Goal: Task Accomplishment & Management: Use online tool/utility

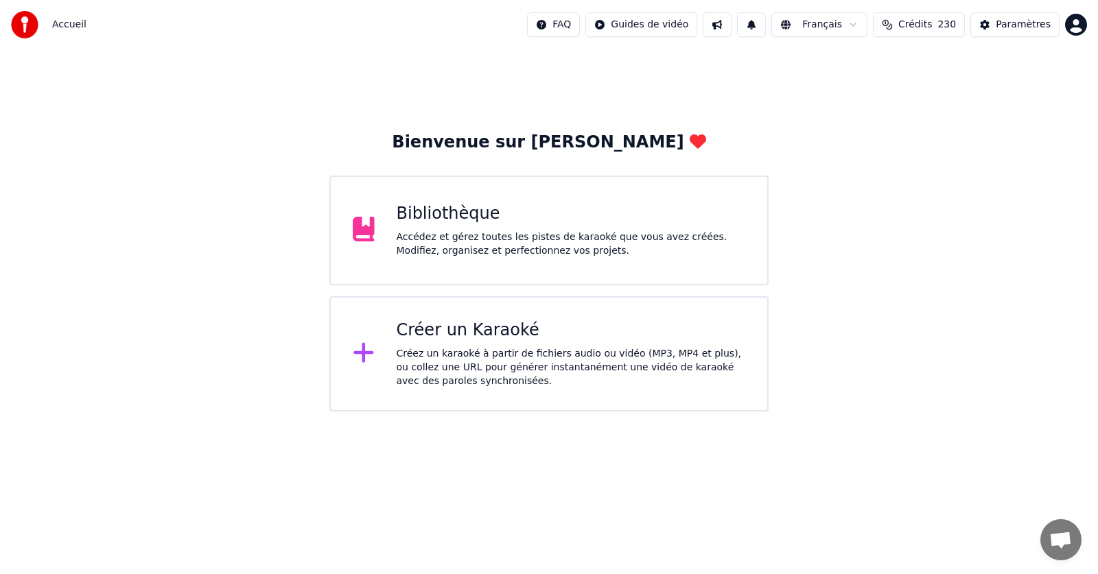
click at [429, 245] on div "Accédez et gérez toutes les pistes de karaoké que vous avez créées. Modifiez, o…" at bounding box center [571, 244] width 349 height 27
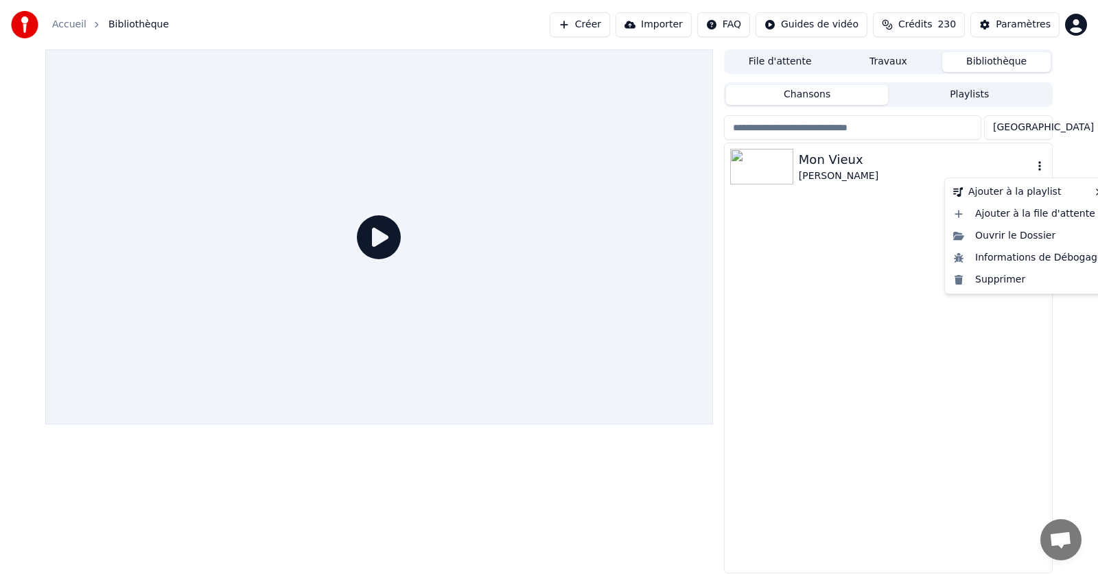
click at [1036, 164] on icon "button" at bounding box center [1040, 166] width 14 height 11
click at [1003, 277] on div "Supprimer" at bounding box center [1028, 280] width 161 height 22
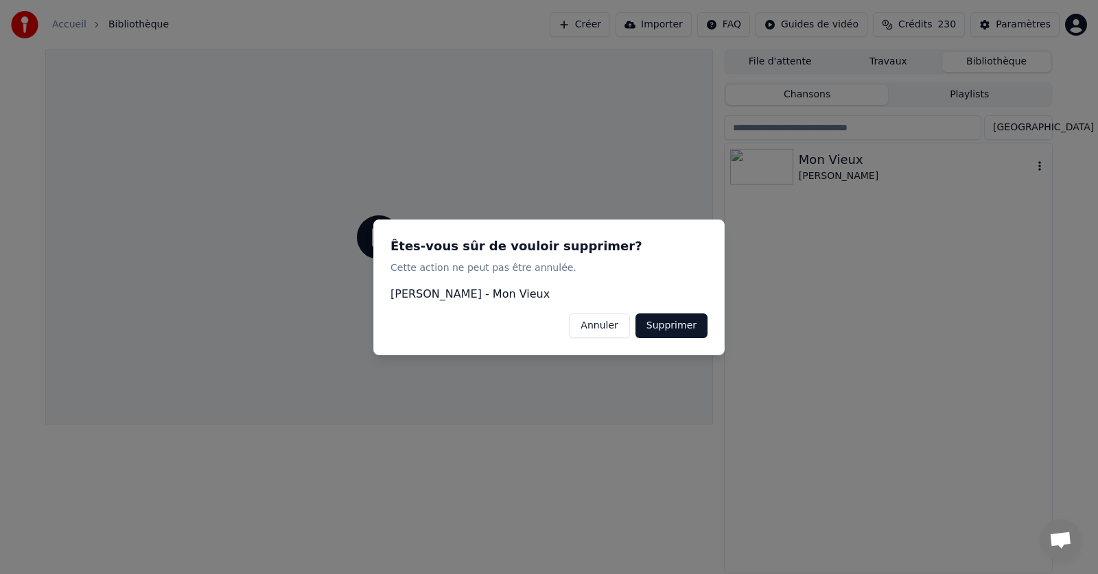
click at [682, 320] on button "Supprimer" at bounding box center [671, 325] width 72 height 25
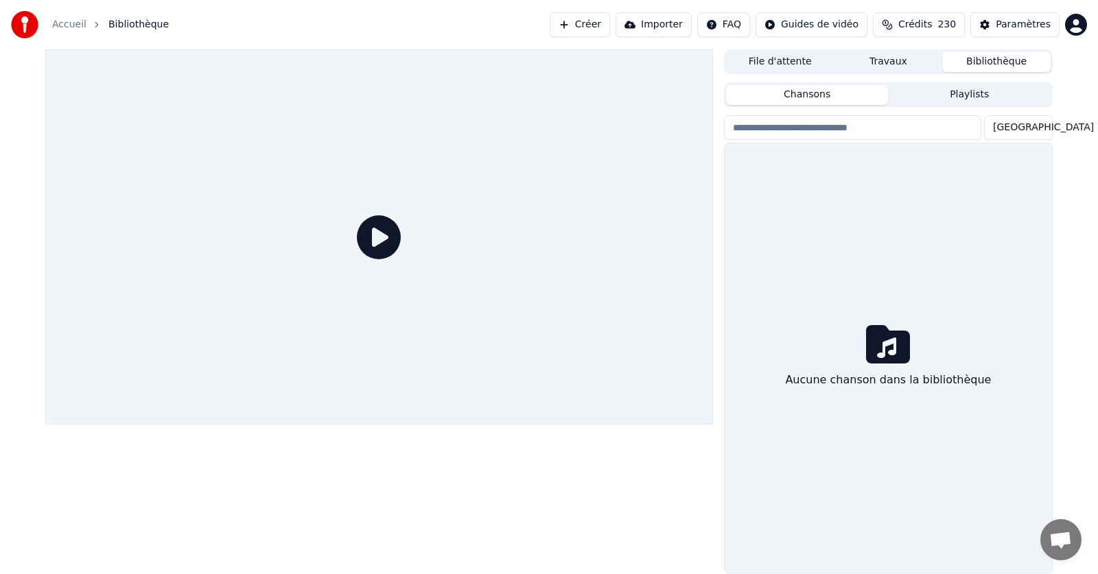
click at [62, 23] on link "Accueil" at bounding box center [69, 25] width 34 height 14
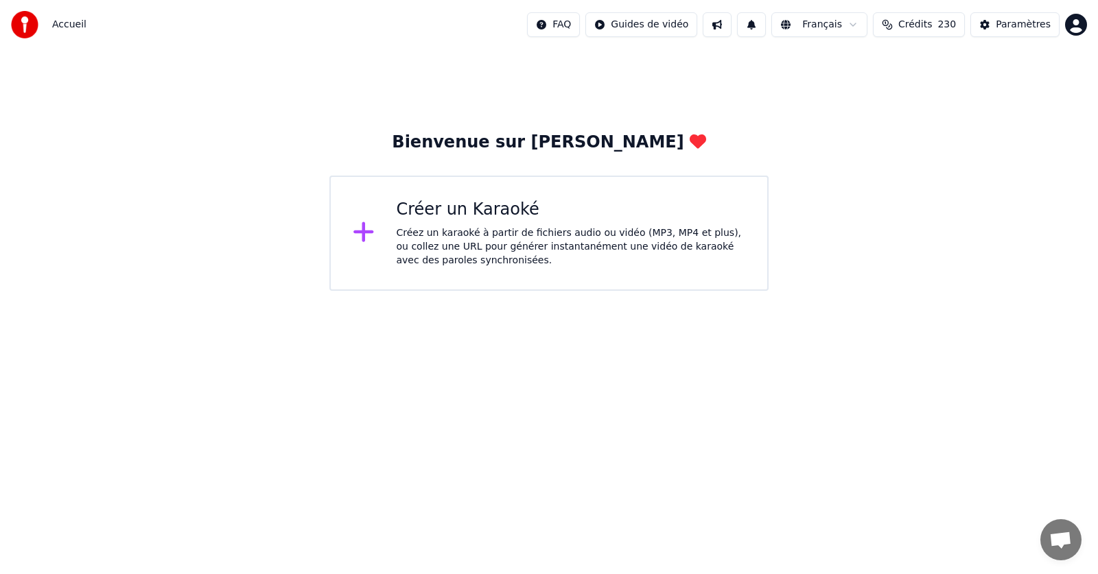
click at [482, 221] on div "Créer un Karaoké Créez un karaoké à partir de fichiers audio ou vidéo (MP3, MP4…" at bounding box center [571, 233] width 349 height 69
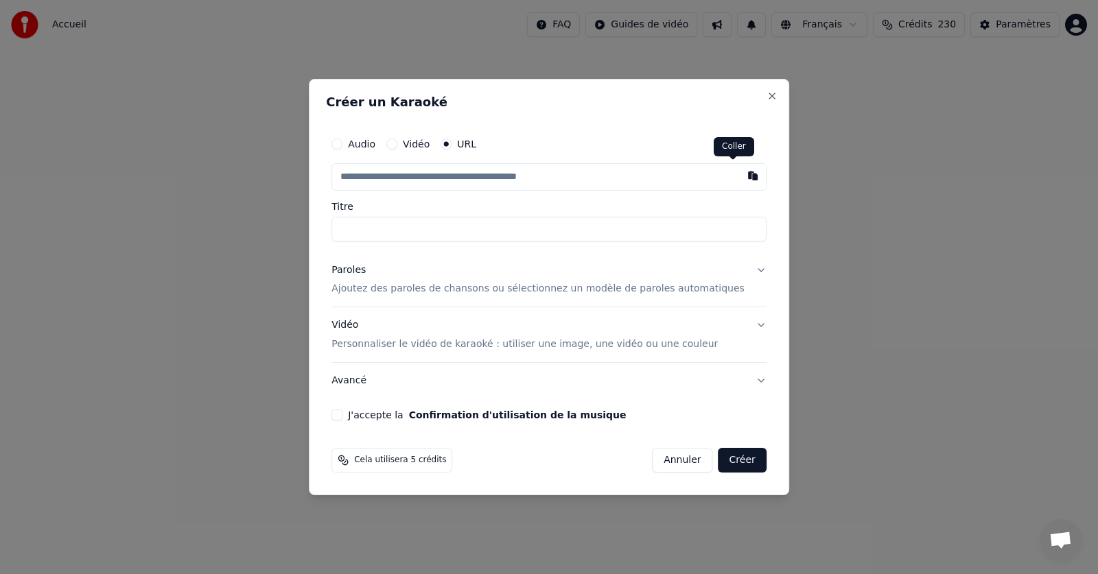
click at [739, 176] on button "button" at bounding box center [752, 175] width 27 height 25
type input "**********"
click at [506, 287] on p "Ajoutez des paroles de chansons ou sélectionnez un modèle de paroles automatiqu…" at bounding box center [537, 290] width 413 height 14
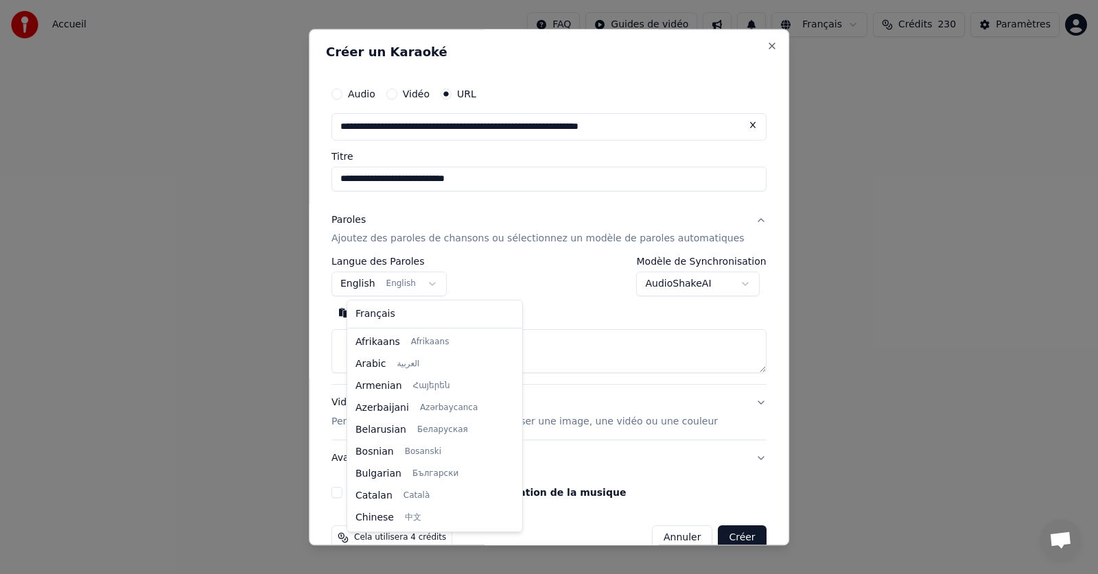
click at [441, 284] on body "**********" at bounding box center [549, 145] width 1098 height 291
select select "**"
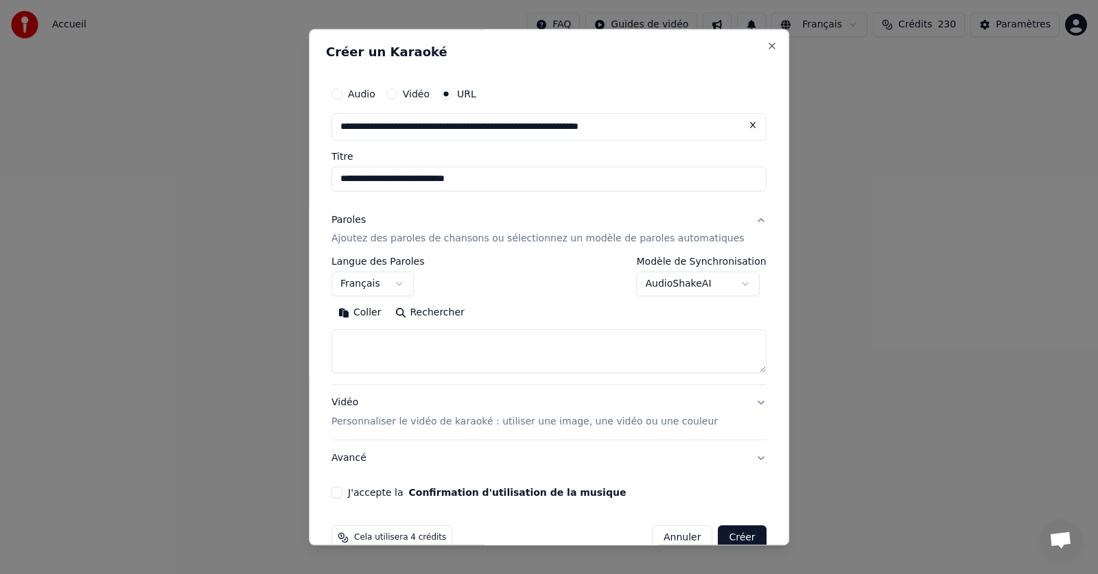
click at [373, 310] on button "Coller" at bounding box center [359, 314] width 57 height 22
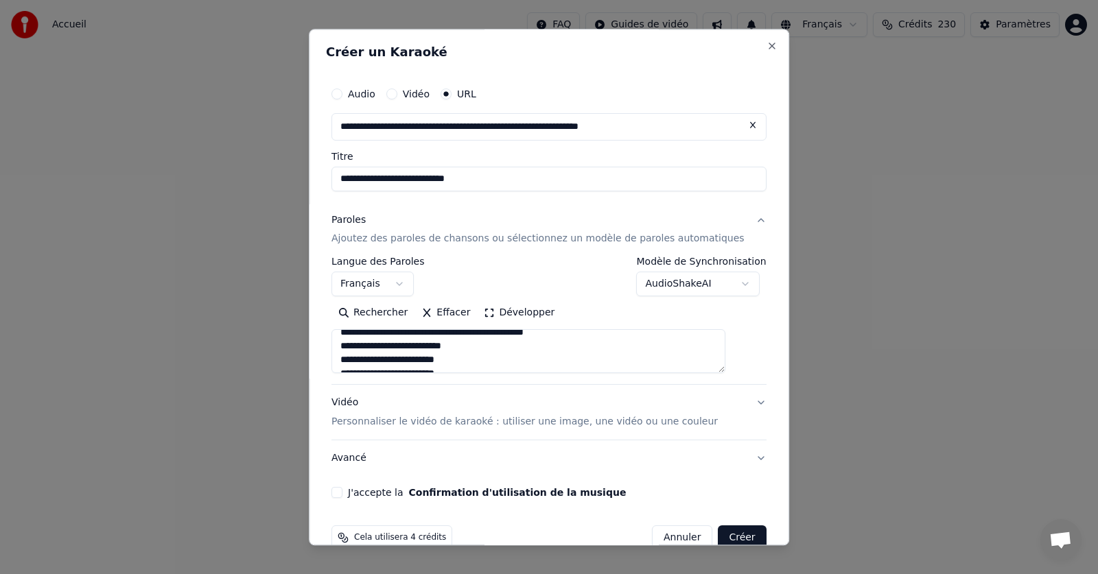
scroll to position [0, 0]
click at [342, 491] on button "J'accepte la Confirmation d'utilisation de la musique" at bounding box center [336, 493] width 11 height 11
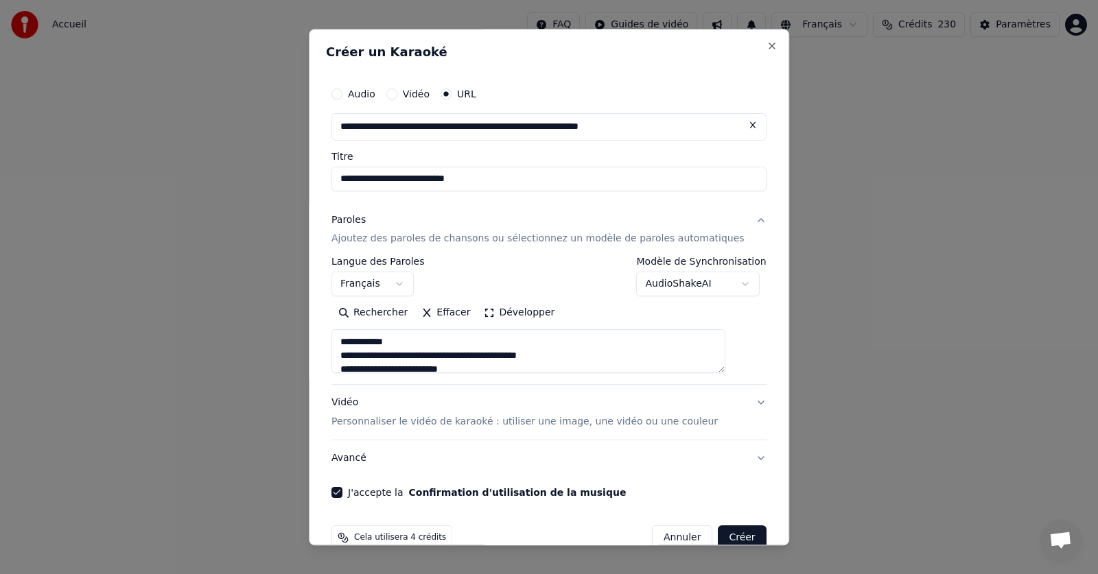
click at [718, 536] on button "Créer" at bounding box center [742, 538] width 48 height 25
type textarea "**********"
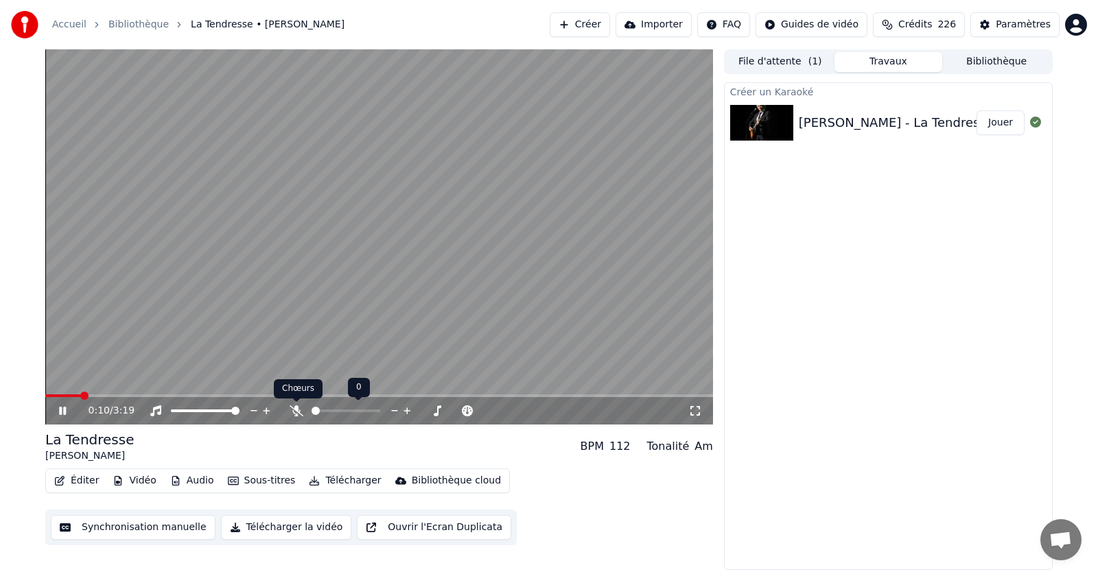
click at [297, 410] on icon at bounding box center [297, 411] width 14 height 11
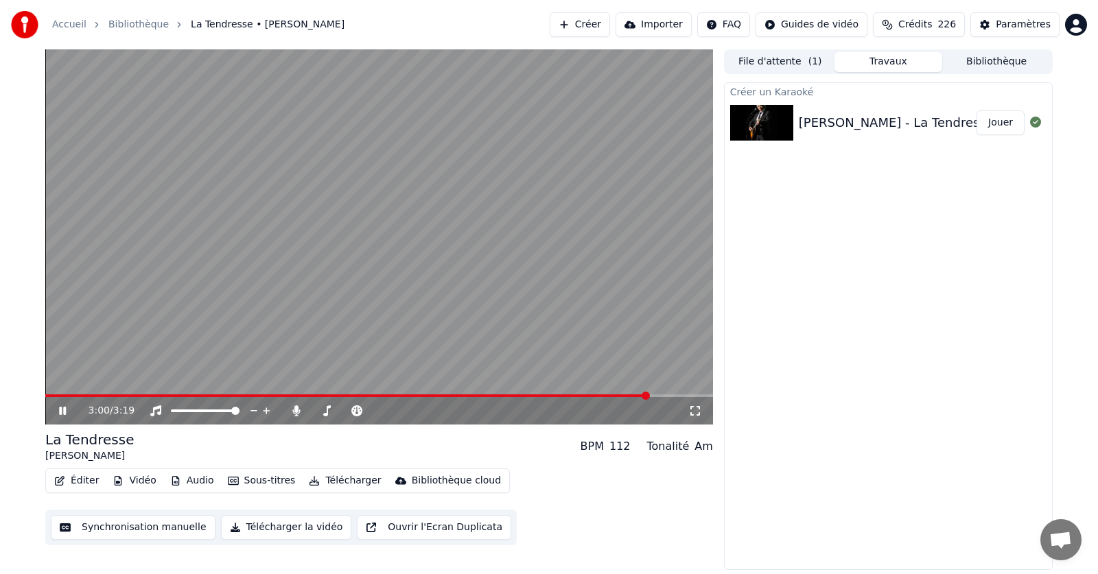
click at [63, 409] on icon at bounding box center [72, 411] width 32 height 11
click at [80, 479] on button "Éditer" at bounding box center [77, 480] width 56 height 19
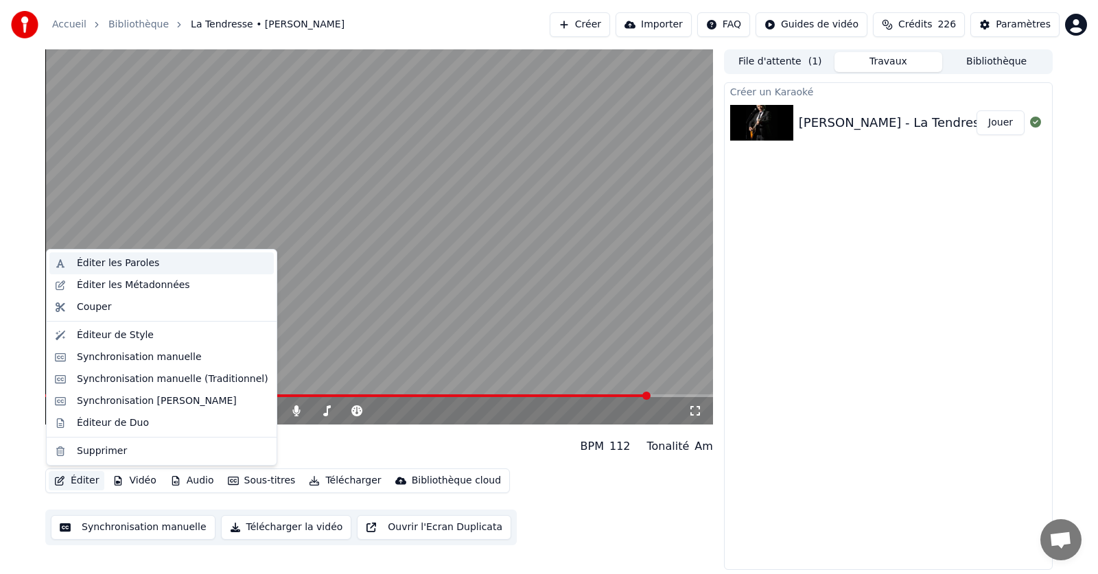
click at [98, 264] on div "Éditer les Paroles" at bounding box center [118, 264] width 82 height 14
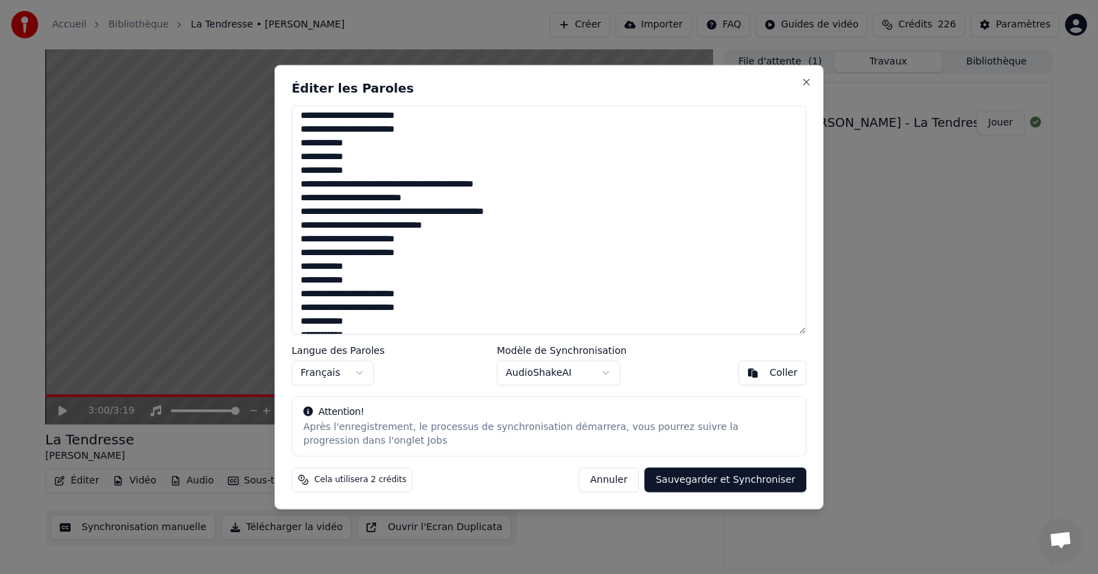
scroll to position [206, 0]
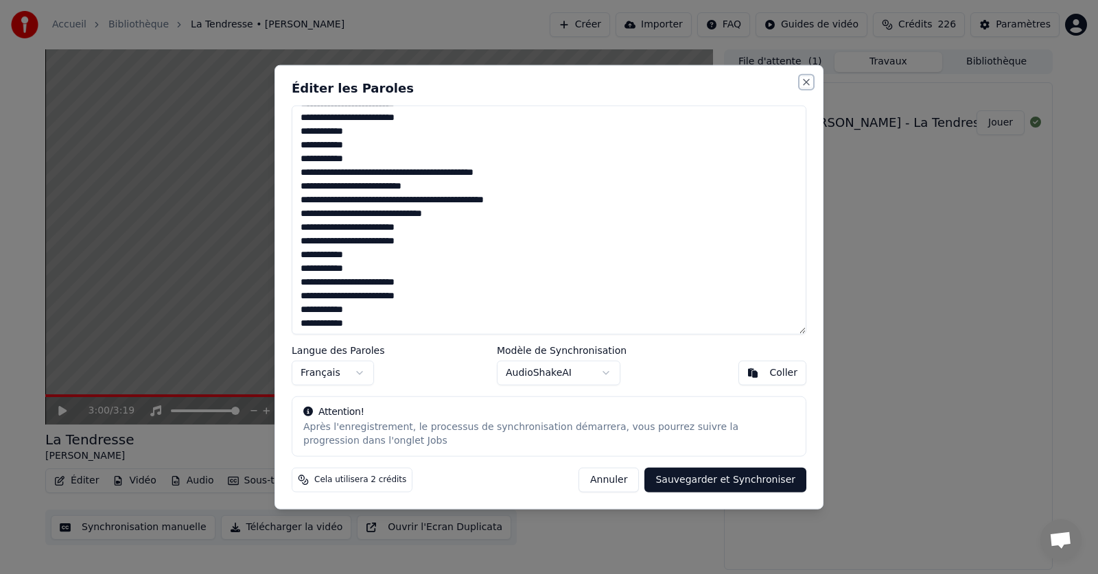
click at [805, 79] on button "Close" at bounding box center [806, 81] width 11 height 11
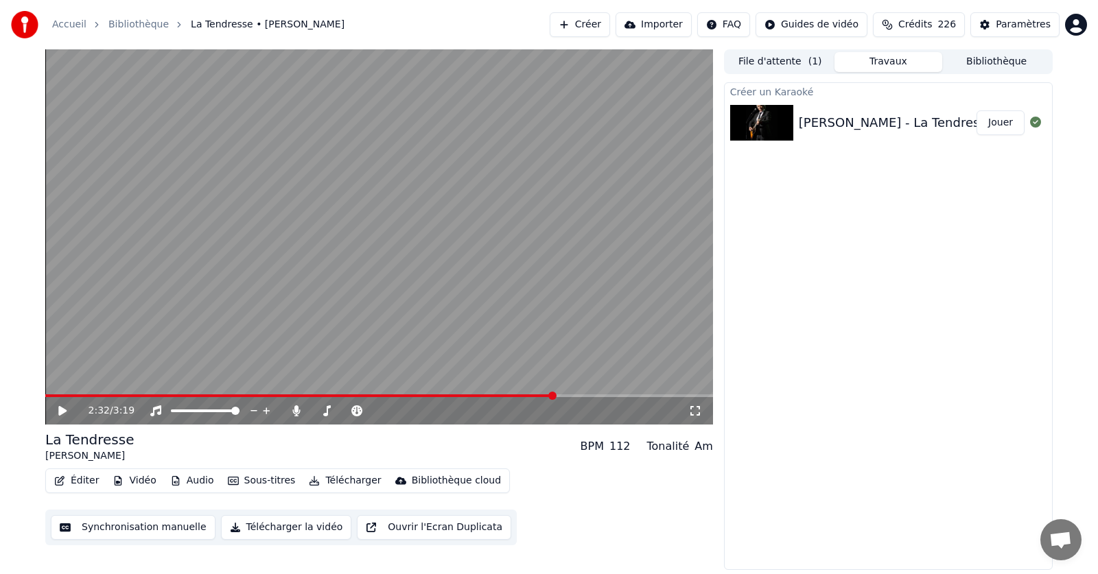
click at [554, 397] on span at bounding box center [299, 396] width 509 height 3
click at [67, 410] on icon at bounding box center [72, 411] width 32 height 11
click at [536, 394] on video at bounding box center [379, 236] width 668 height 375
click at [528, 395] on span at bounding box center [286, 396] width 482 height 3
click at [63, 411] on icon at bounding box center [62, 411] width 8 height 10
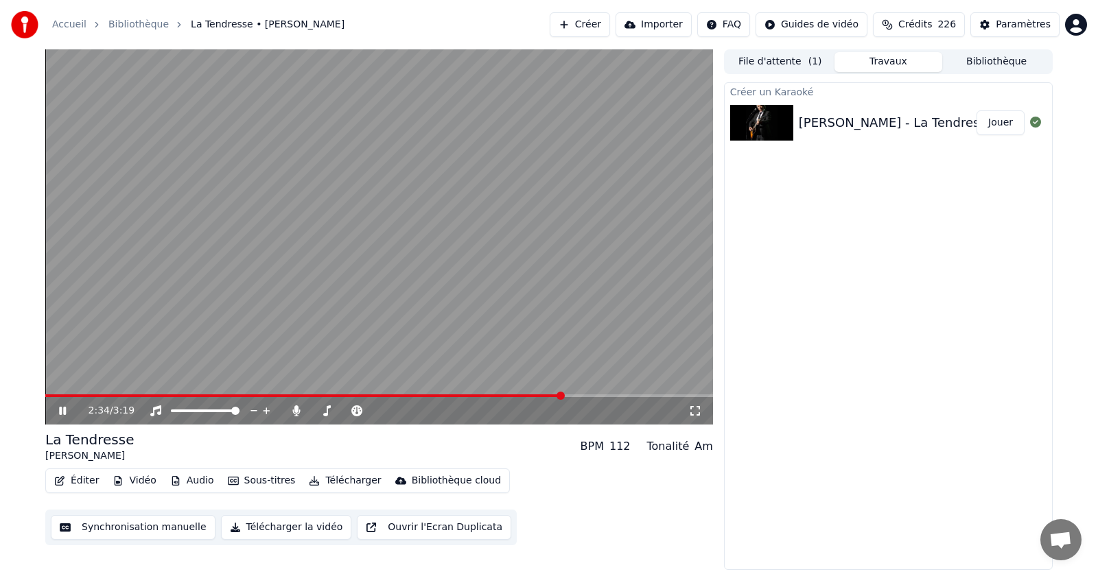
click at [468, 396] on span at bounding box center [303, 396] width 517 height 3
click at [59, 408] on icon at bounding box center [72, 411] width 32 height 11
click at [77, 479] on button "Éditer" at bounding box center [77, 480] width 56 height 19
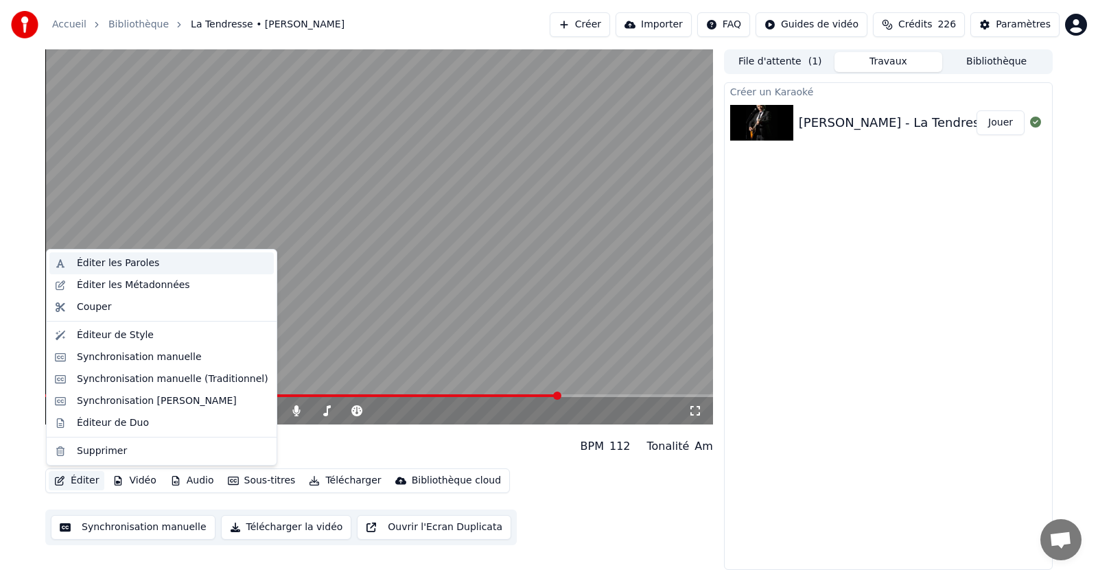
click at [118, 264] on div "Éditer les Paroles" at bounding box center [118, 264] width 82 height 14
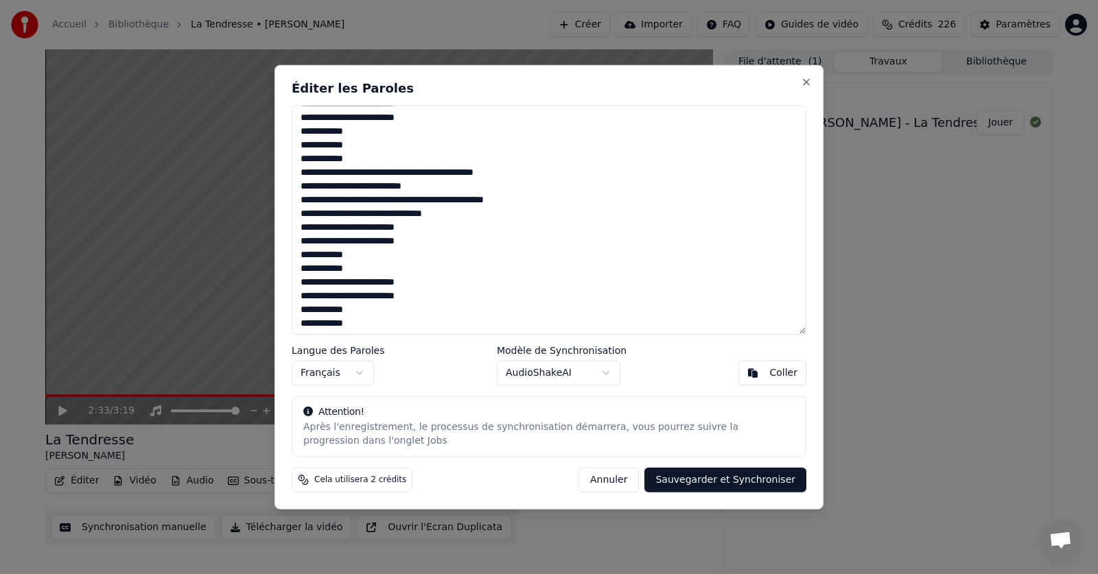
scroll to position [208, 0]
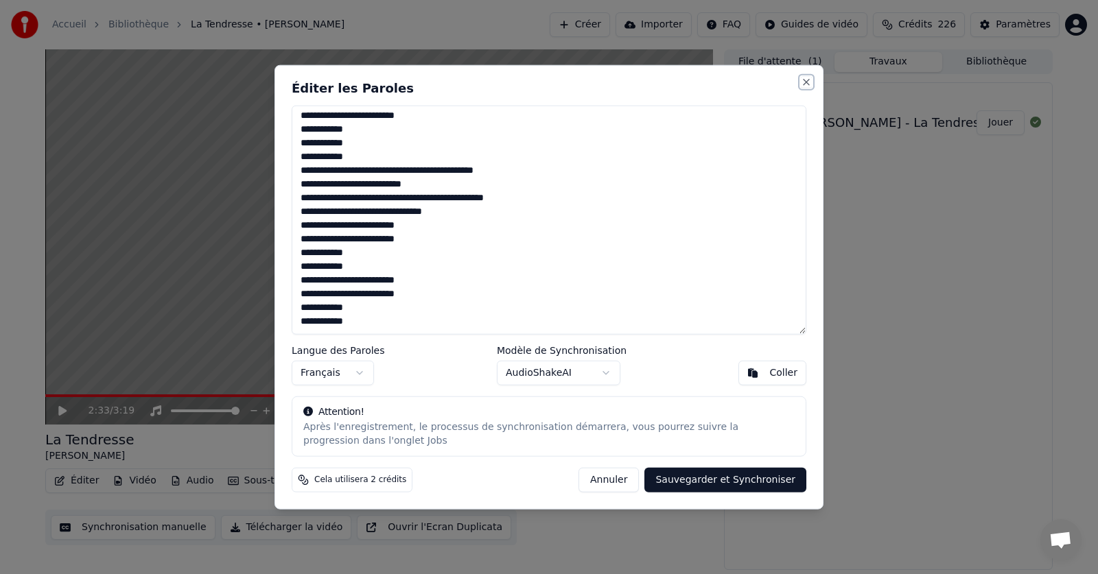
drag, startPoint x: 808, startPoint y: 80, endPoint x: 686, endPoint y: 144, distance: 138.1
click at [805, 82] on button "Close" at bounding box center [806, 81] width 11 height 11
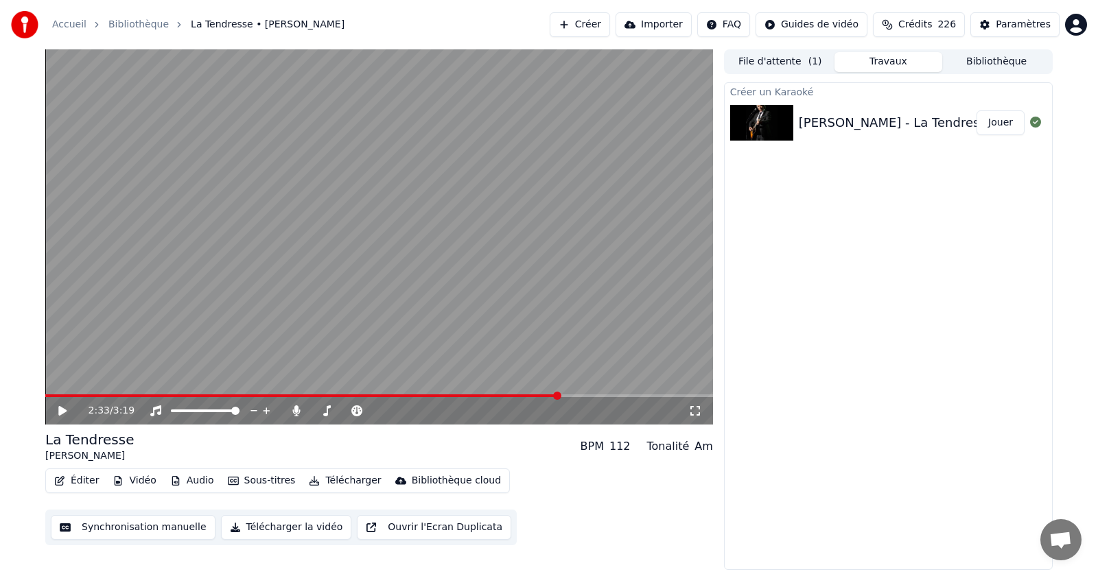
click at [399, 391] on video at bounding box center [379, 236] width 668 height 375
click at [384, 397] on span at bounding box center [214, 396] width 338 height 3
click at [83, 481] on button "Éditer" at bounding box center [77, 480] width 56 height 19
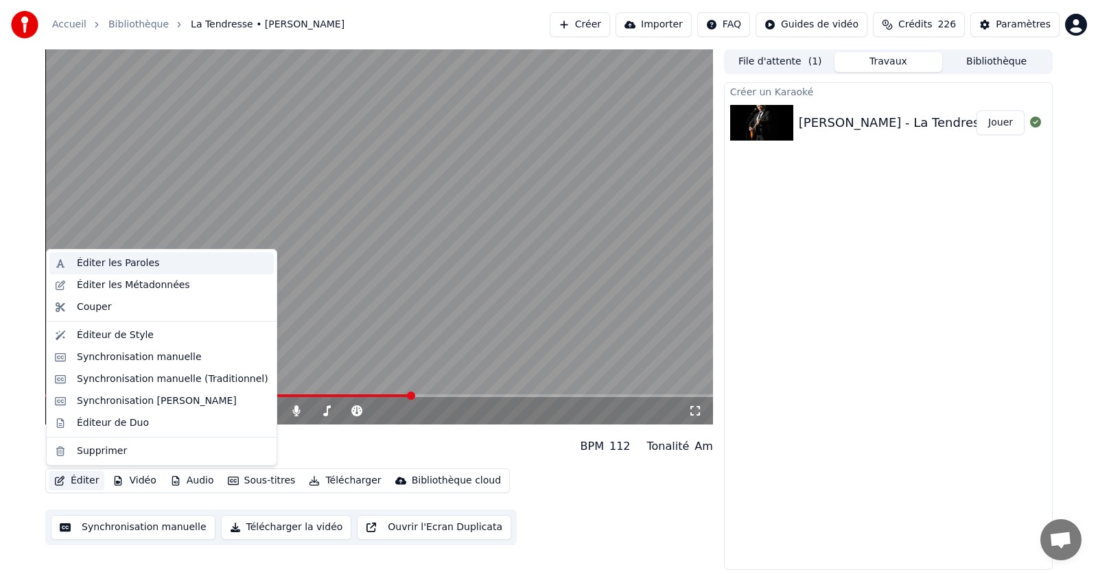
click at [102, 264] on div "Éditer les Paroles" at bounding box center [118, 264] width 82 height 14
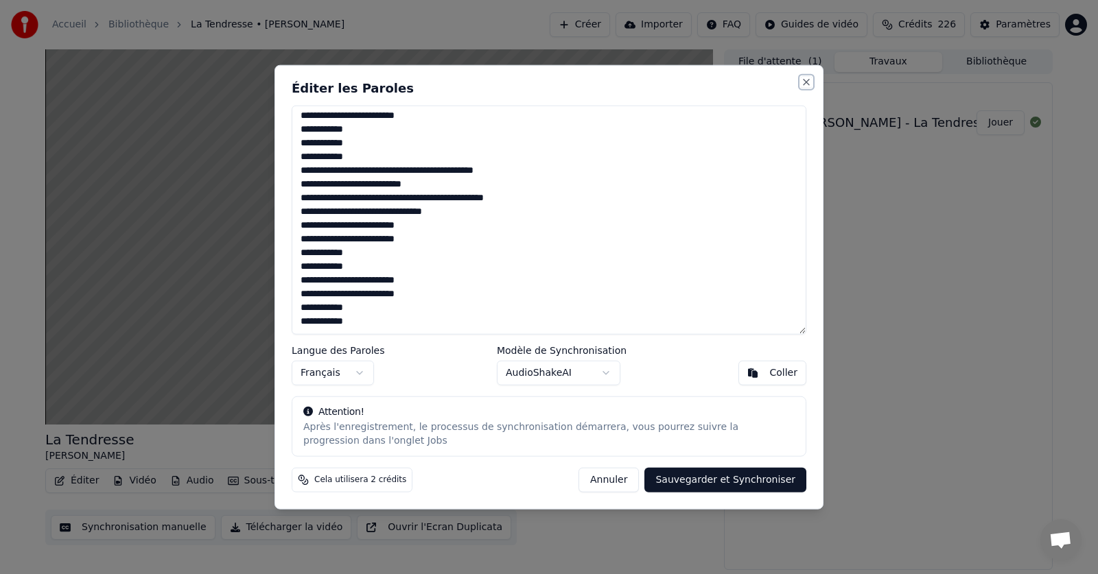
click at [806, 81] on button "Close" at bounding box center [806, 81] width 11 height 11
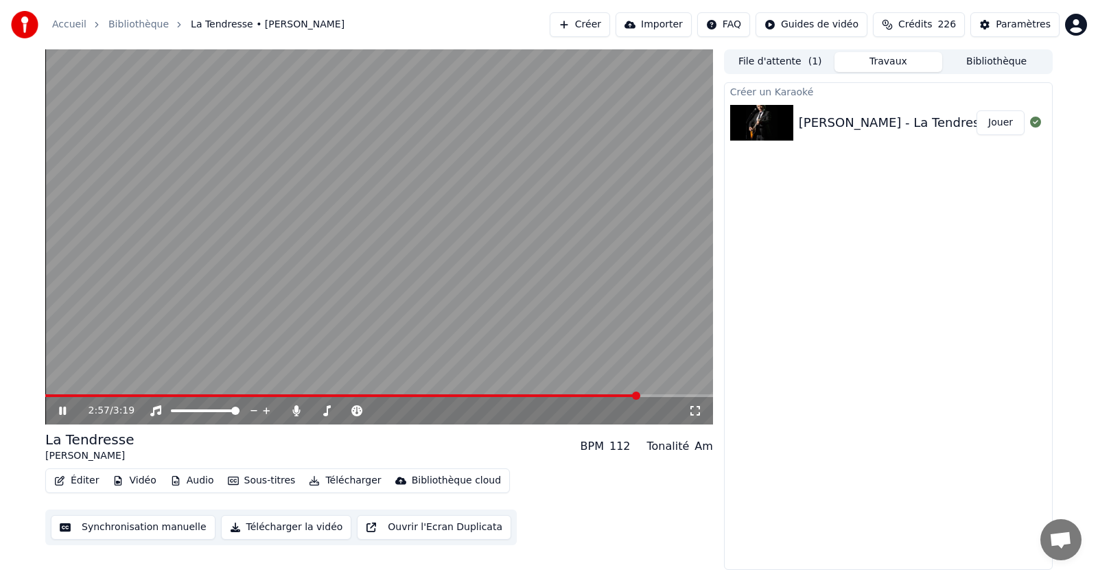
click at [66, 410] on icon at bounding box center [62, 411] width 7 height 8
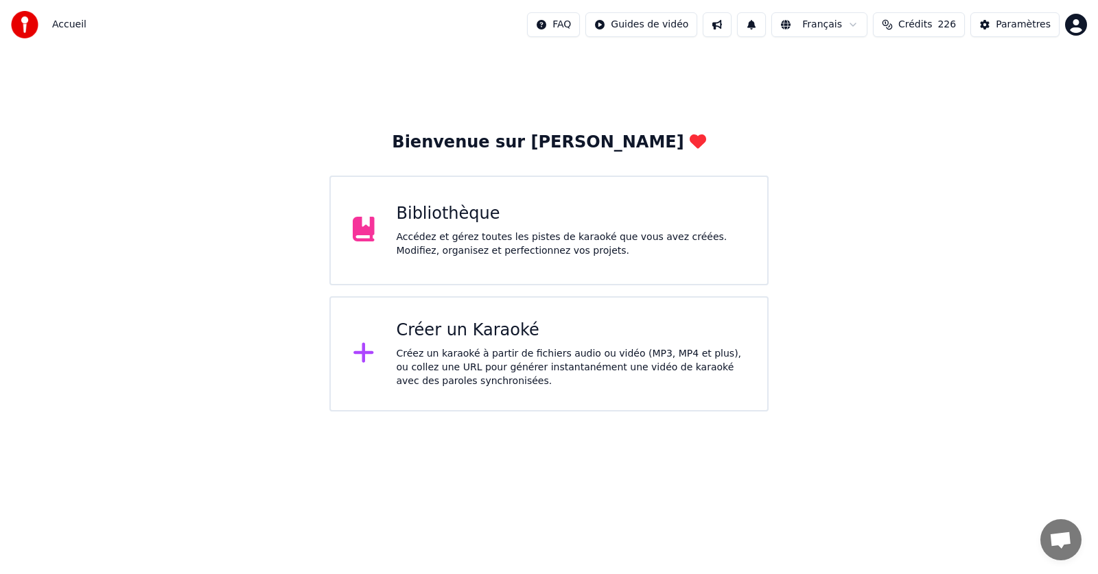
click at [481, 233] on div "Accédez et gérez toutes les pistes de karaoké que vous avez créées. Modifiez, o…" at bounding box center [571, 244] width 349 height 27
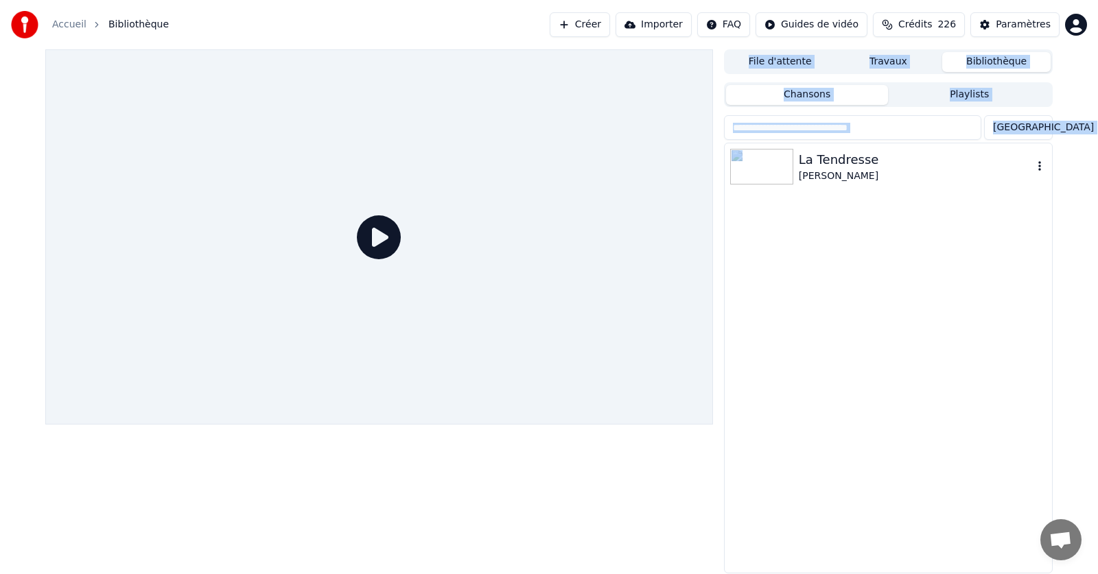
click at [761, 163] on img at bounding box center [761, 167] width 63 height 36
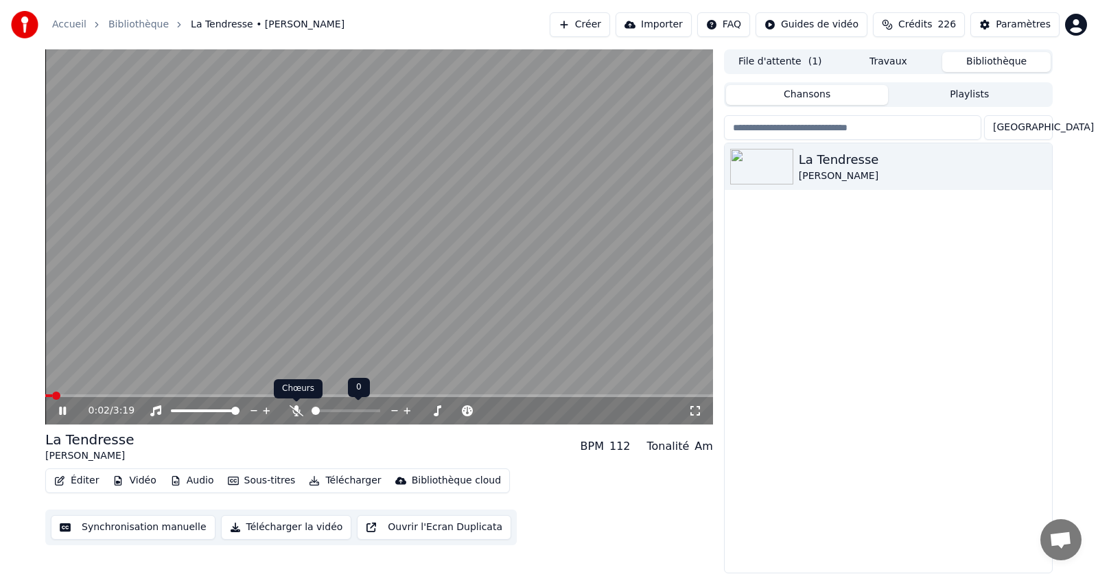
click at [292, 412] on icon at bounding box center [297, 411] width 14 height 11
click at [64, 407] on icon at bounding box center [72, 411] width 32 height 11
click at [45, 397] on span at bounding box center [49, 396] width 8 height 8
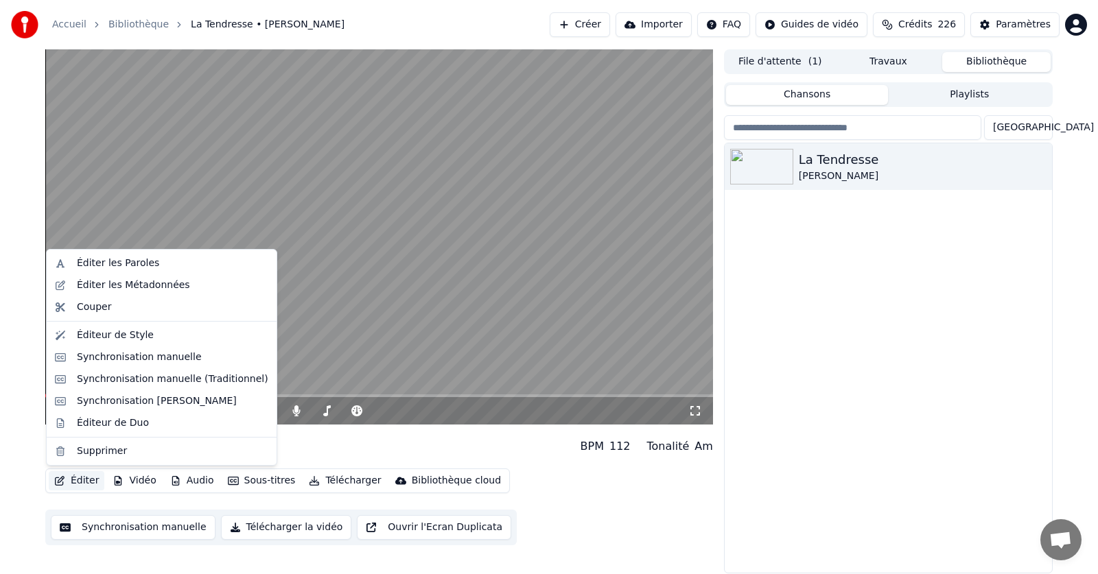
click at [80, 481] on button "Éditer" at bounding box center [77, 480] width 56 height 19
click at [102, 267] on div "Éditer les Paroles" at bounding box center [118, 264] width 82 height 14
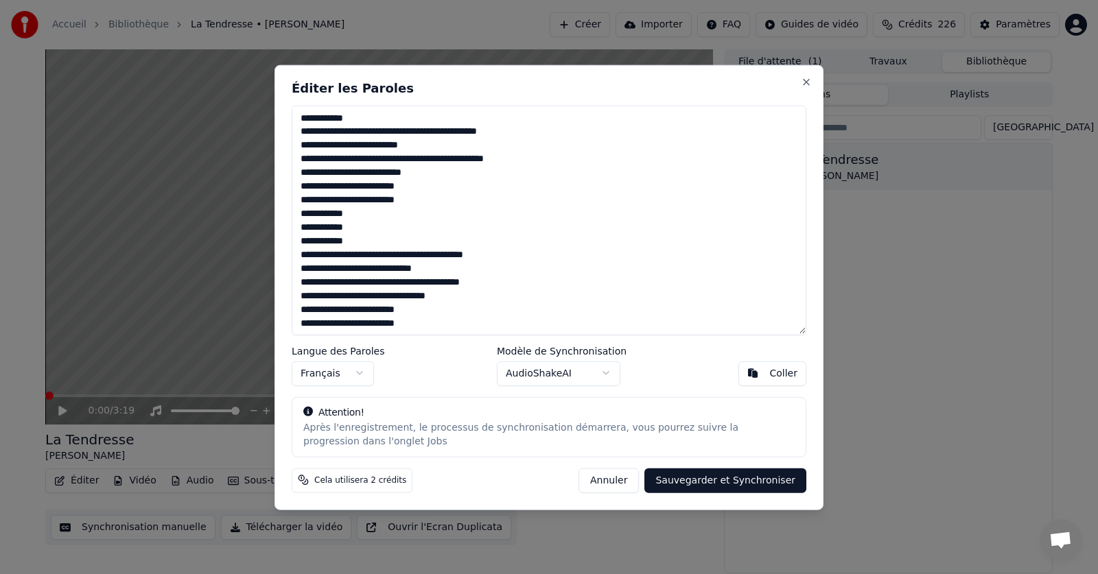
drag, startPoint x: 298, startPoint y: 119, endPoint x: 469, endPoint y: 134, distance: 172.3
click at [403, 128] on textarea "**********" at bounding box center [549, 220] width 515 height 230
drag, startPoint x: 469, startPoint y: 134, endPoint x: 579, endPoint y: 154, distance: 111.5
click at [579, 154] on textarea "**********" at bounding box center [549, 220] width 515 height 230
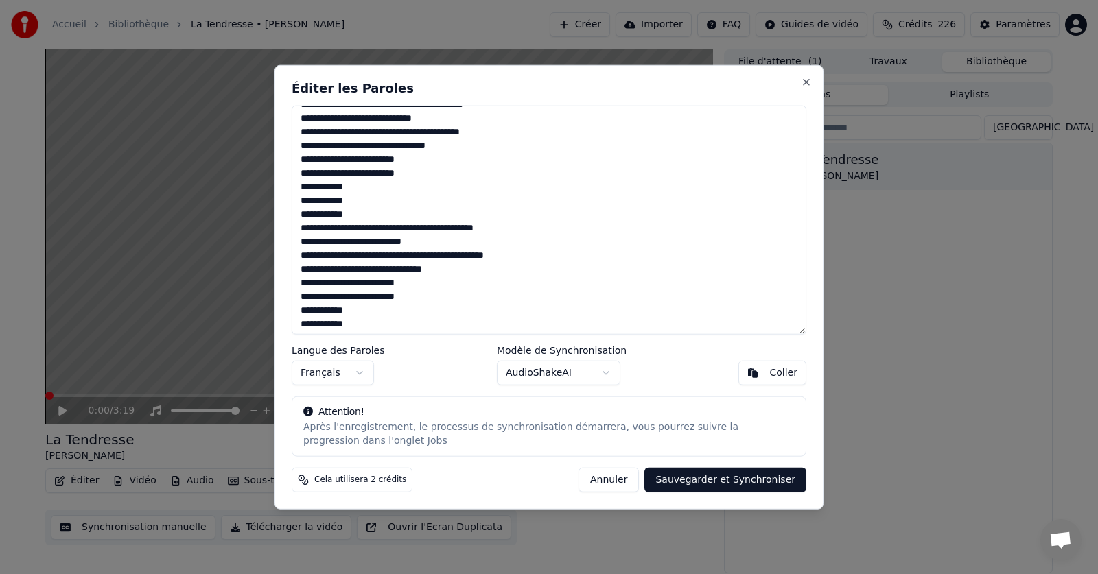
scroll to position [208, 0]
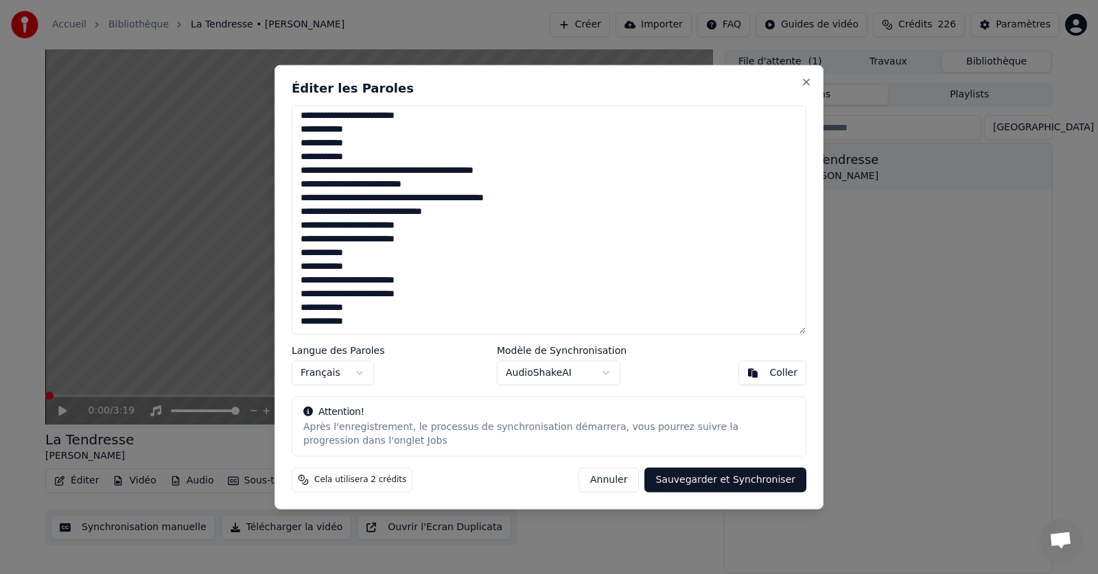
drag, startPoint x: 299, startPoint y: 118, endPoint x: 550, endPoint y: 336, distance: 332.2
click at [550, 336] on div "**********" at bounding box center [548, 287] width 549 height 445
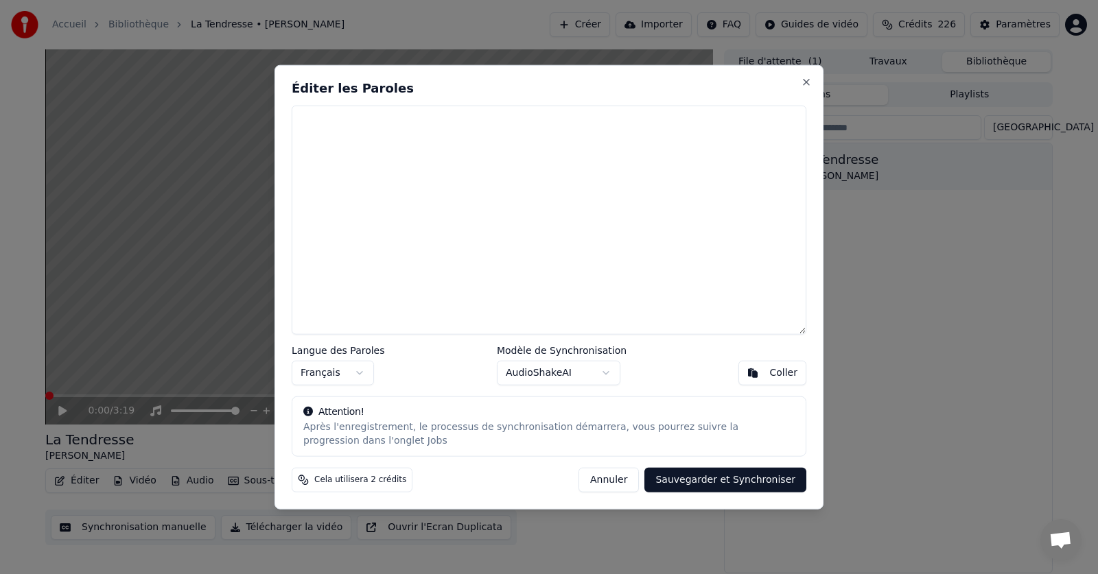
scroll to position [0, 0]
click at [780, 371] on div "Coller" at bounding box center [783, 373] width 28 height 14
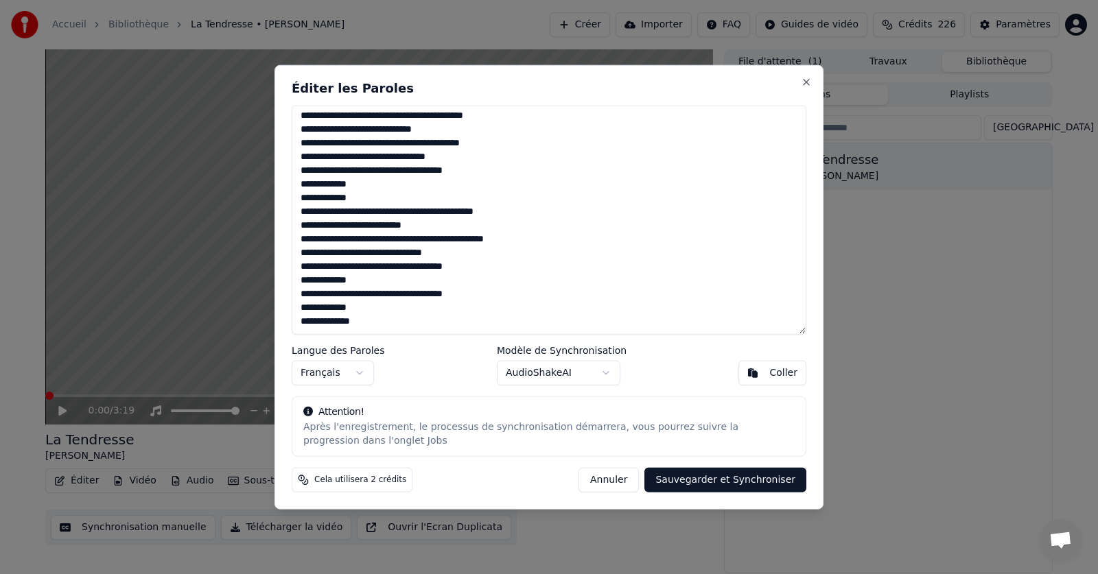
scroll to position [137, 0]
click at [725, 483] on button "Sauvegarder et Synchroniser" at bounding box center [725, 480] width 162 height 25
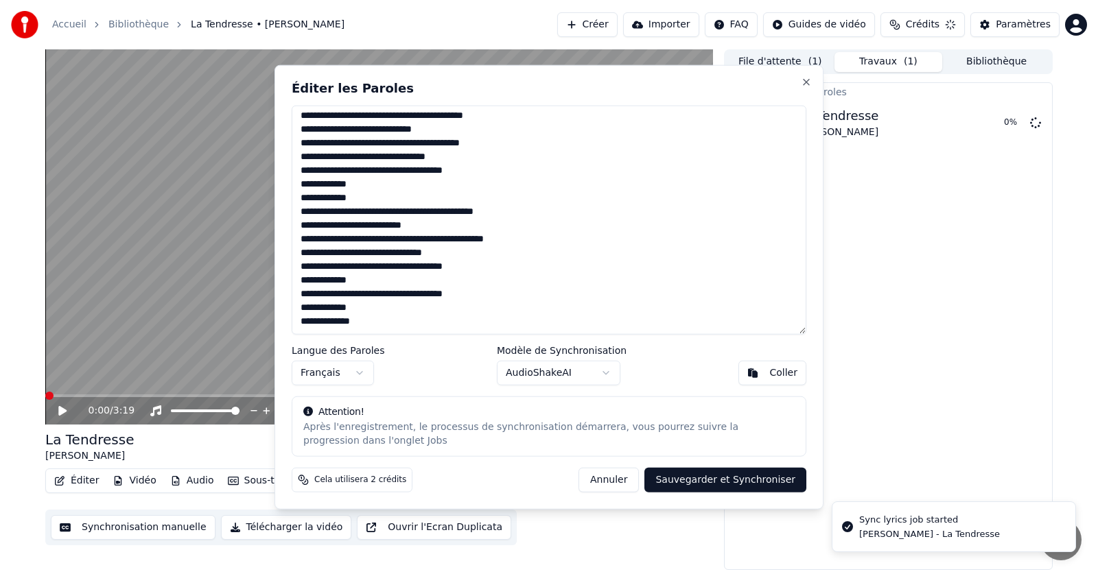
type textarea "**********"
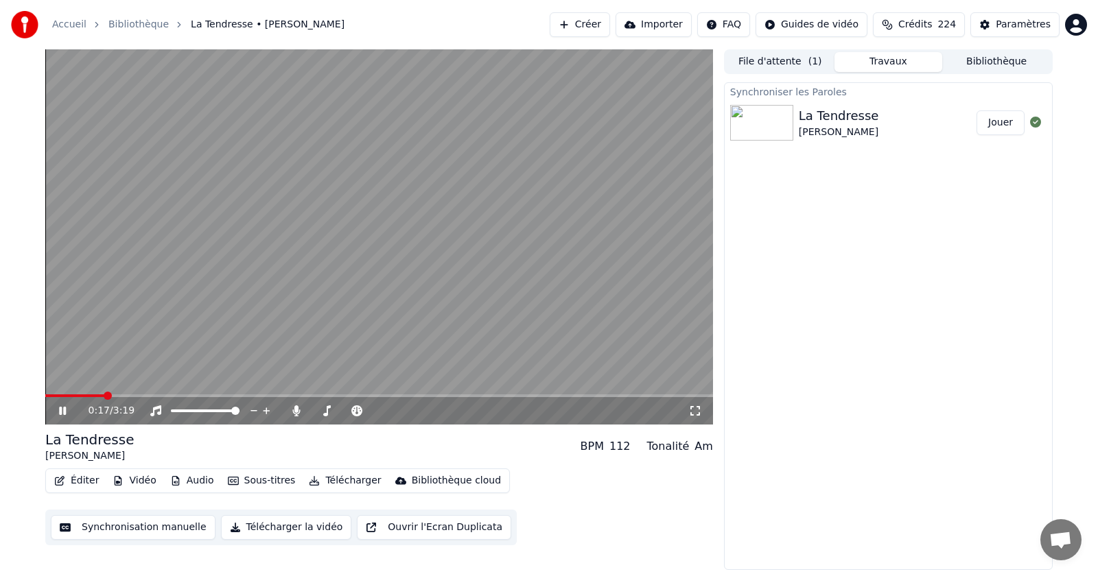
click at [55, 408] on div "0:17 / 3:19" at bounding box center [379, 411] width 657 height 14
drag, startPoint x: 61, startPoint y: 408, endPoint x: 81, endPoint y: 407, distance: 19.9
click at [66, 409] on icon at bounding box center [62, 411] width 7 height 8
click at [46, 397] on span at bounding box center [49, 396] width 8 height 8
click at [58, 411] on icon at bounding box center [72, 411] width 32 height 11
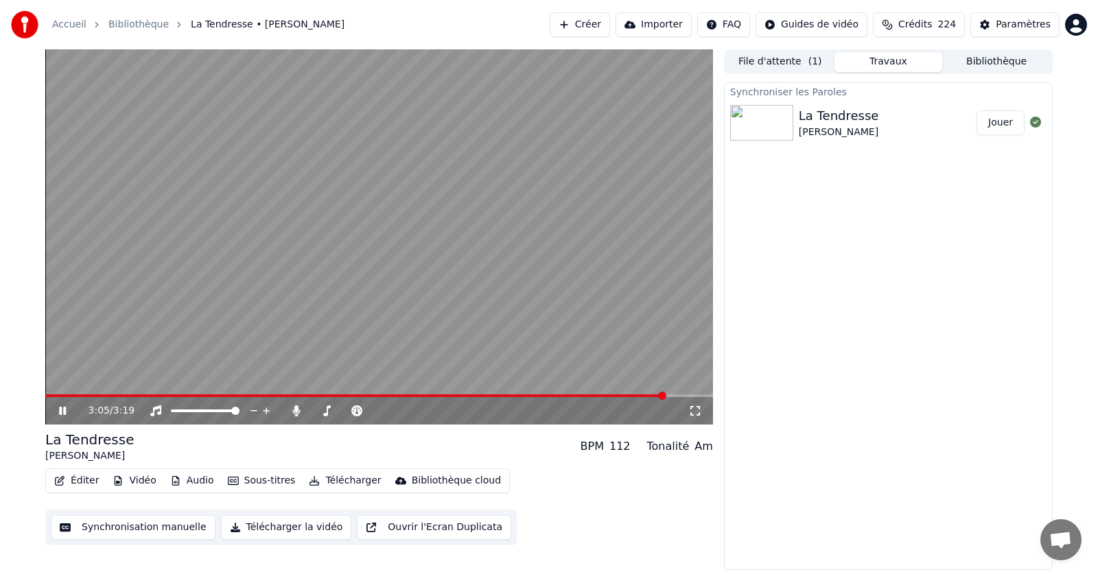
click at [76, 479] on button "Éditer" at bounding box center [77, 480] width 56 height 19
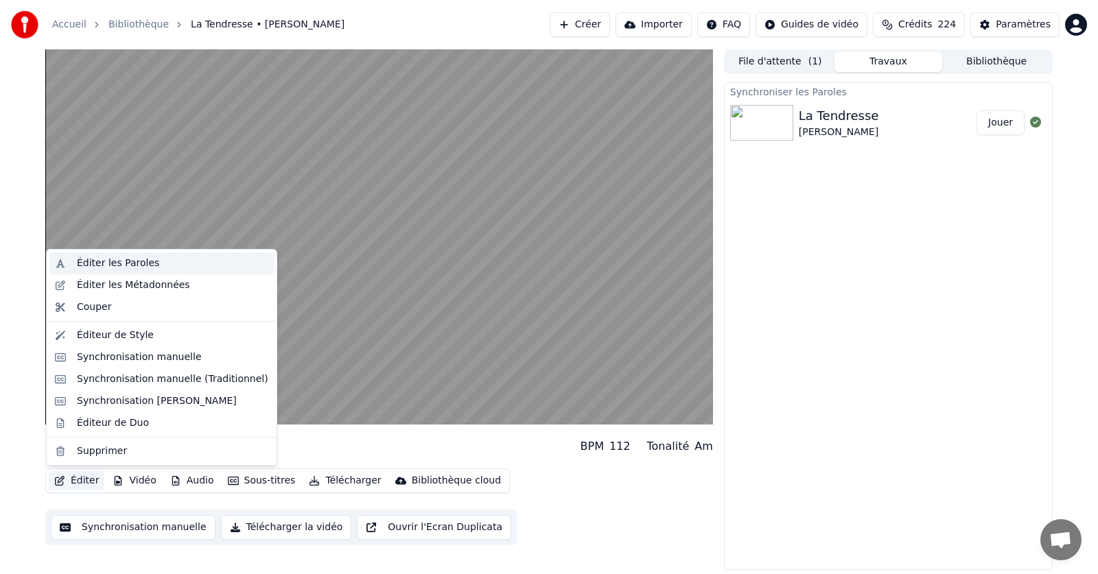
click at [115, 262] on div "Éditer les Paroles" at bounding box center [118, 264] width 82 height 14
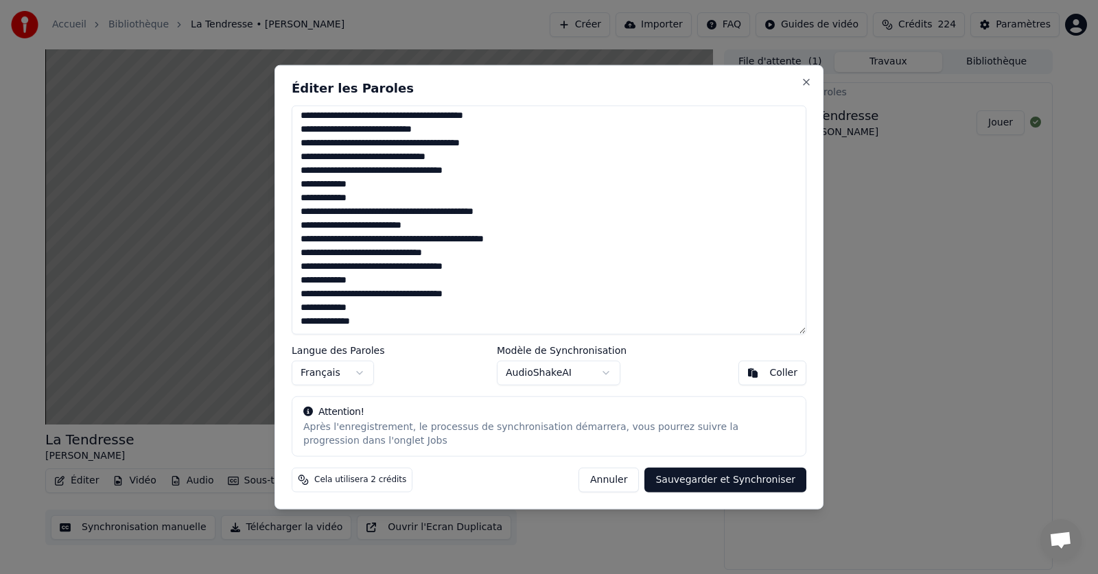
scroll to position [139, 0]
click at [340, 297] on textarea "**********" at bounding box center [549, 220] width 515 height 230
drag, startPoint x: 360, startPoint y: 295, endPoint x: 302, endPoint y: 300, distance: 58.5
click at [302, 300] on textarea "**********" at bounding box center [549, 220] width 515 height 230
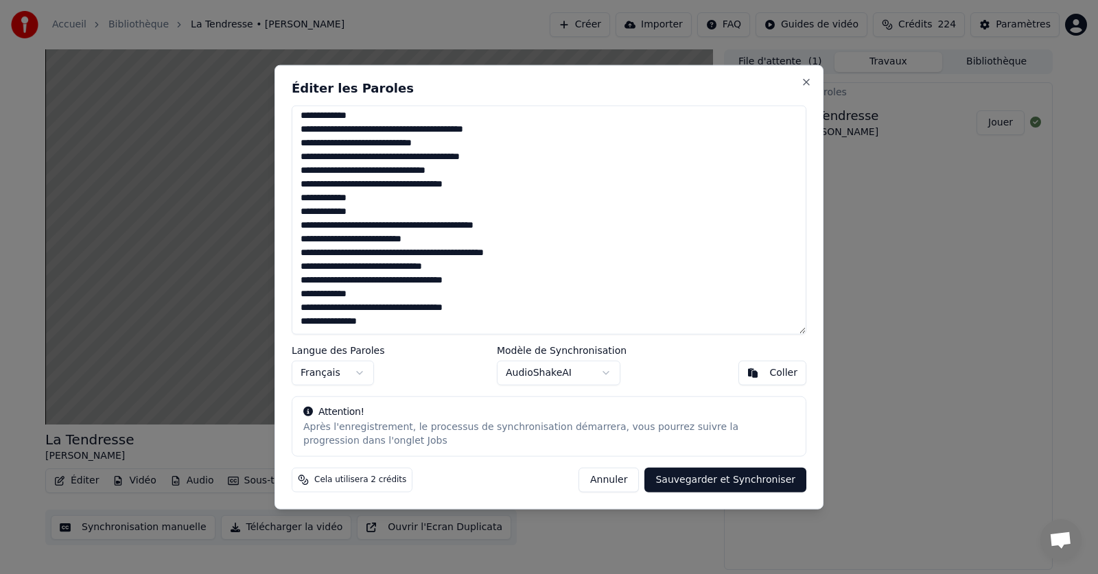
click at [700, 480] on button "Sauvegarder et Synchroniser" at bounding box center [725, 480] width 162 height 25
type textarea "**********"
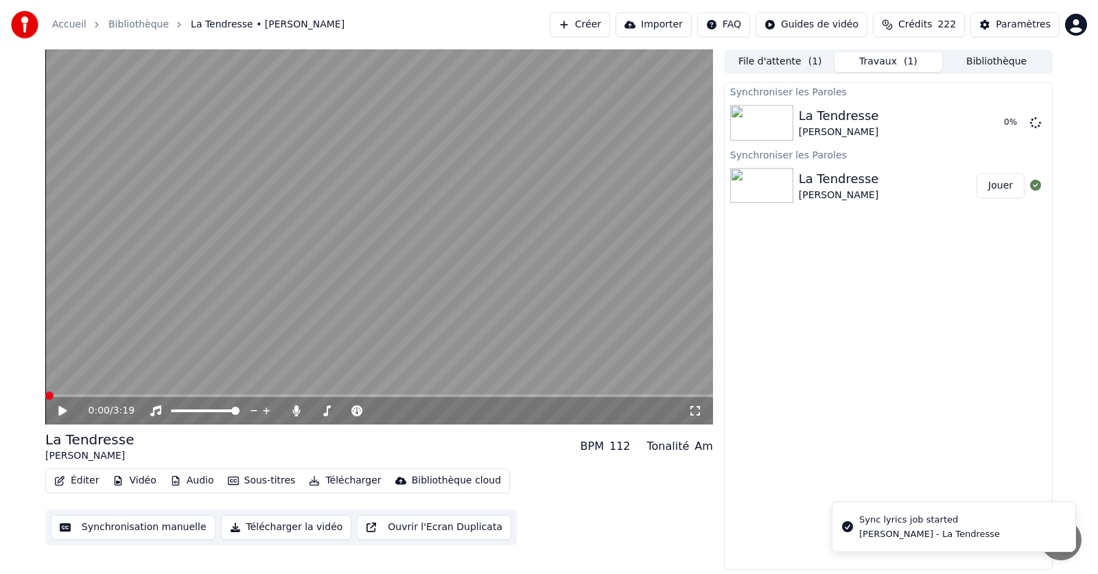
click at [47, 392] on span at bounding box center [49, 396] width 8 height 8
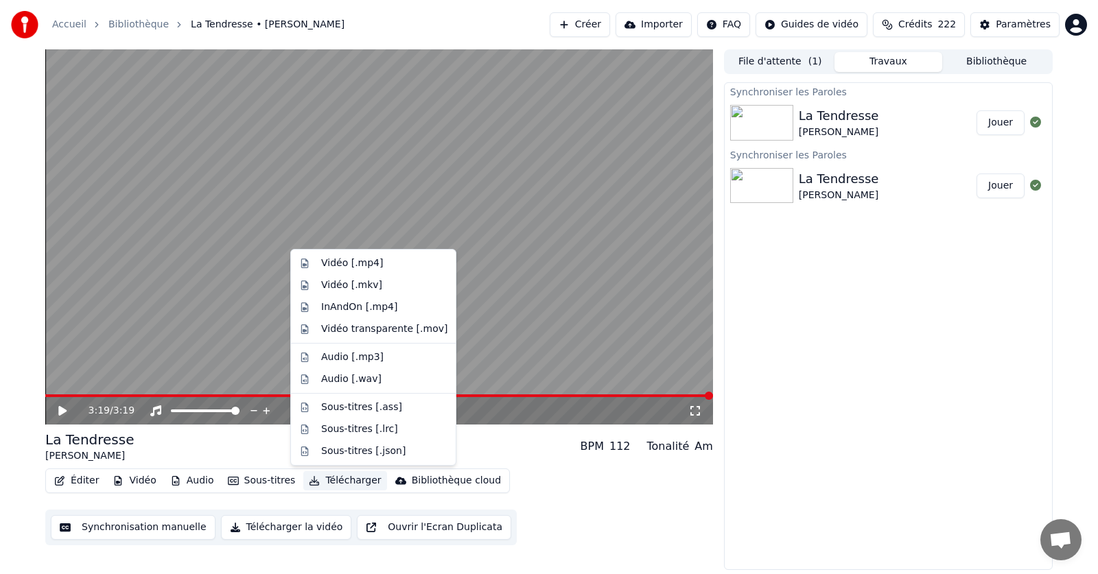
click at [332, 481] on button "Télécharger" at bounding box center [344, 480] width 83 height 19
click at [334, 262] on div "Vidéo [.mp4]" at bounding box center [352, 264] width 62 height 14
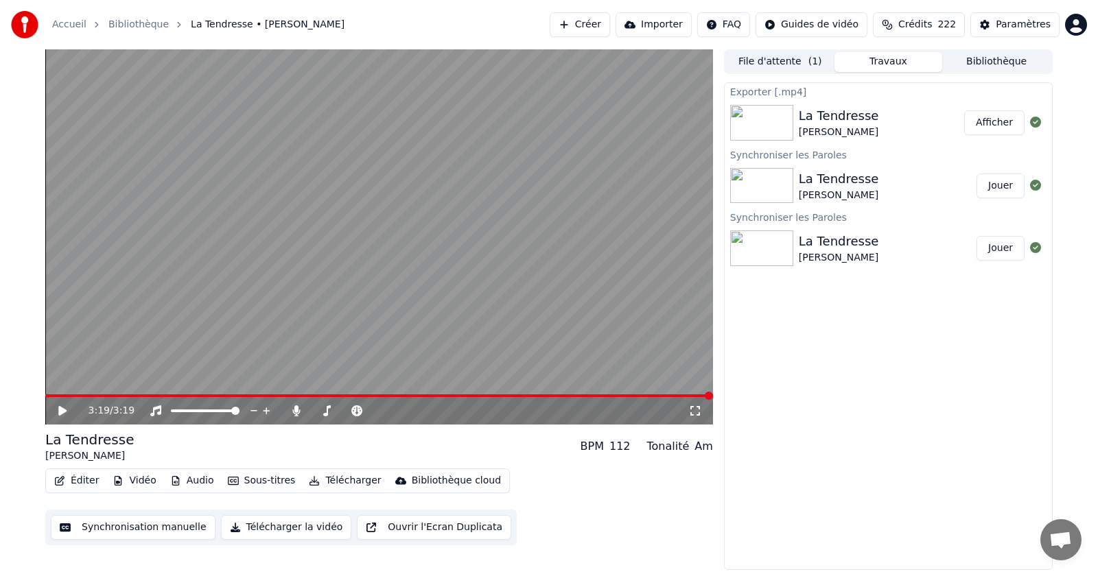
click at [999, 121] on button "Afficher" at bounding box center [994, 122] width 60 height 25
click at [297, 410] on icon at bounding box center [296, 411] width 8 height 11
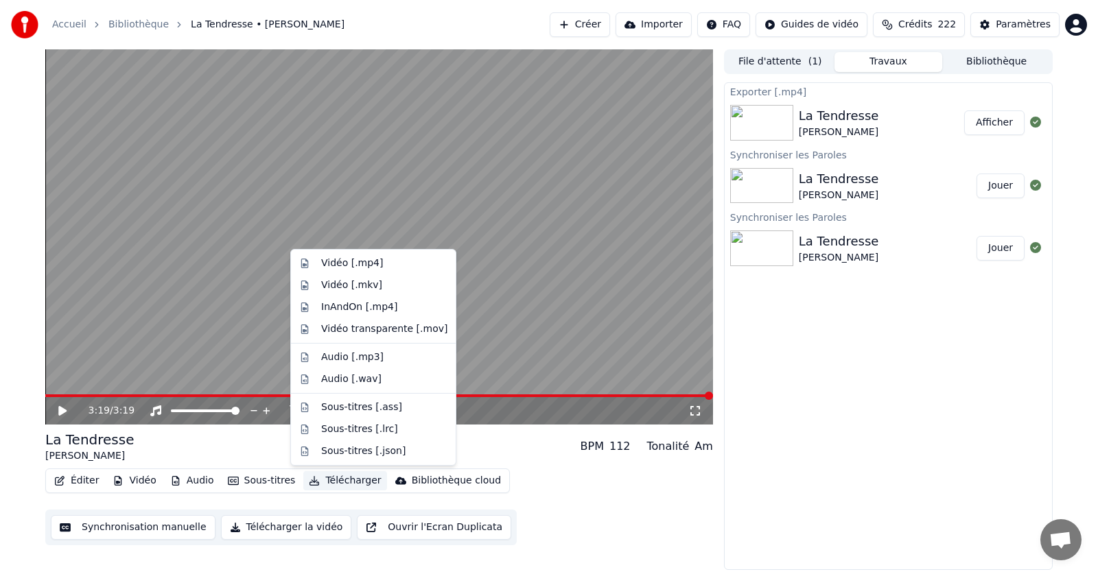
click at [336, 480] on button "Télécharger" at bounding box center [344, 480] width 83 height 19
click at [338, 262] on div "Vidéo [.mp4]" at bounding box center [352, 264] width 62 height 14
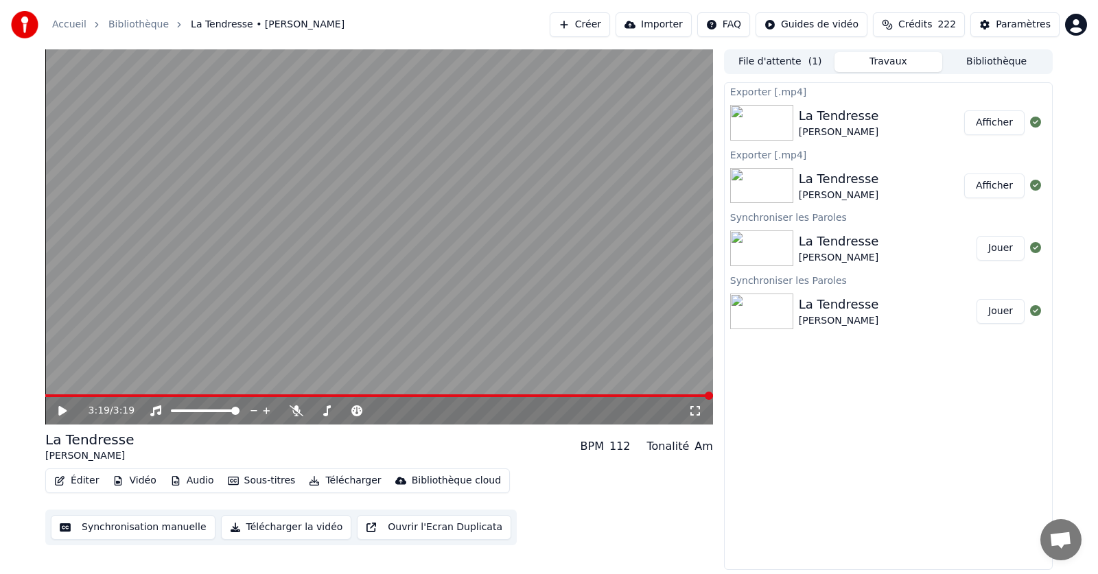
click at [992, 122] on button "Afficher" at bounding box center [994, 122] width 60 height 25
